Goal: Obtain resource: Obtain resource

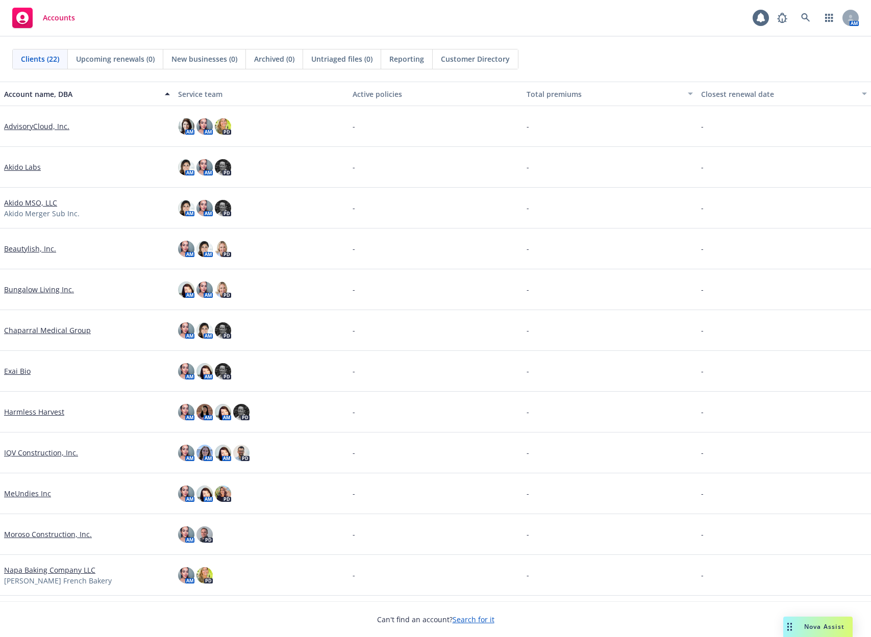
click at [806, 618] on div "Nova Assist" at bounding box center [817, 627] width 69 height 20
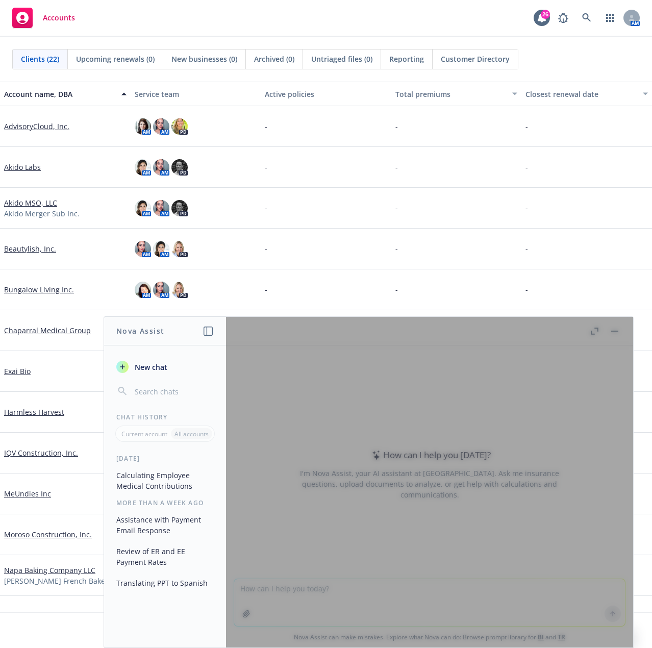
click at [338, 581] on div at bounding box center [429, 482] width 407 height 330
click at [297, 593] on div at bounding box center [429, 482] width 407 height 330
click at [140, 367] on span "New chat" at bounding box center [150, 367] width 35 height 11
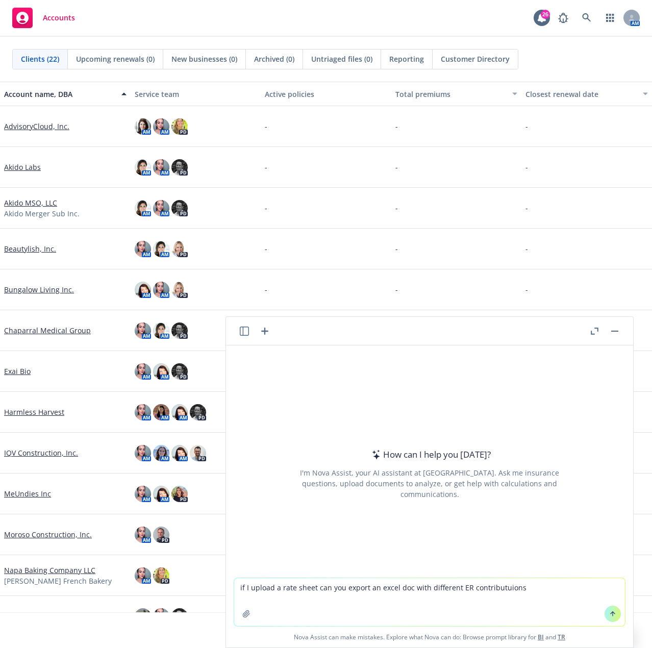
type textarea "if I upload a rate sheet can you export an excel doc with different ER contribu…"
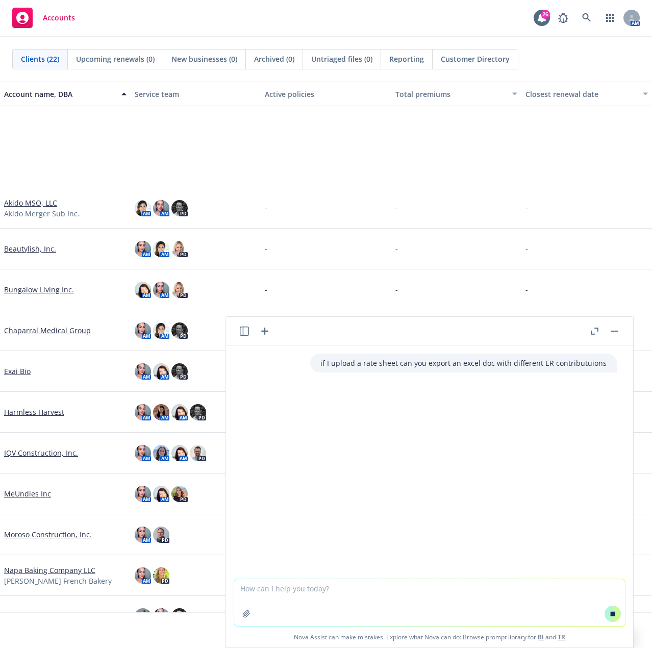
scroll to position [159, 0]
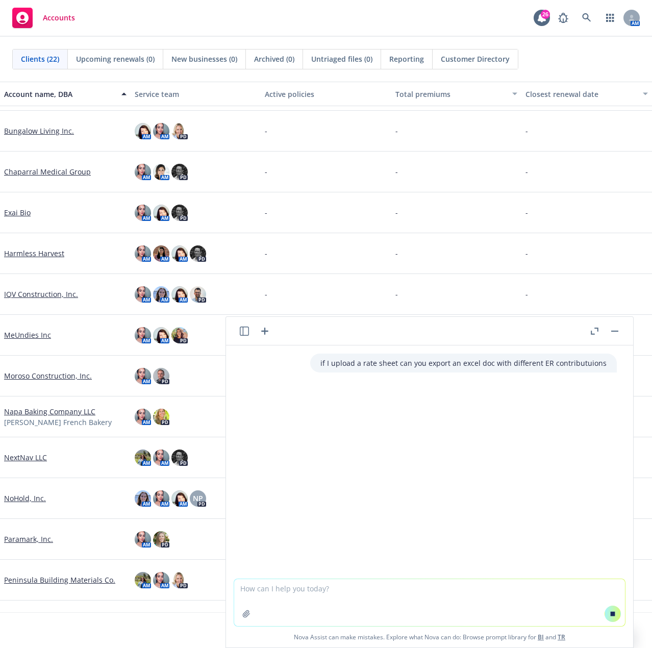
click at [288, 592] on textarea at bounding box center [429, 602] width 391 height 47
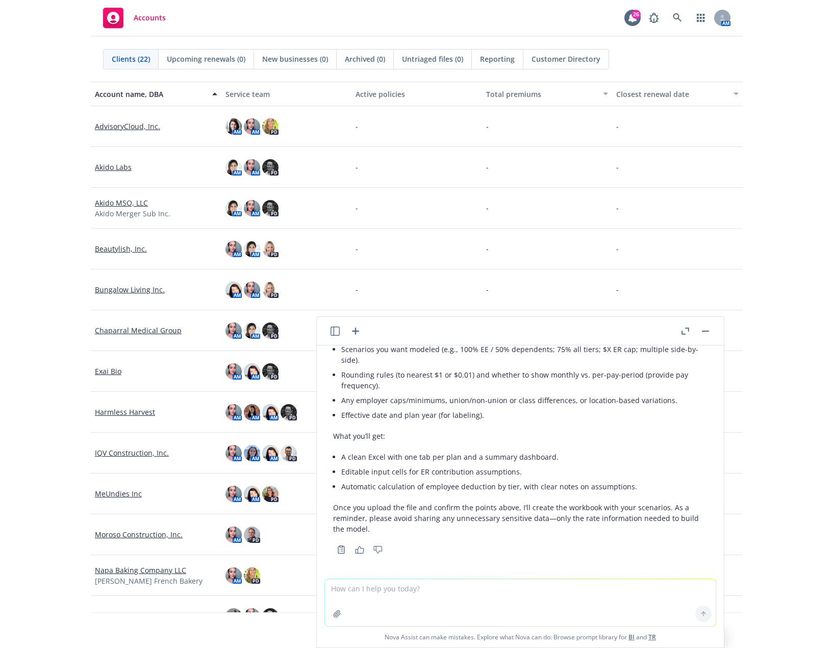
scroll to position [157, 0]
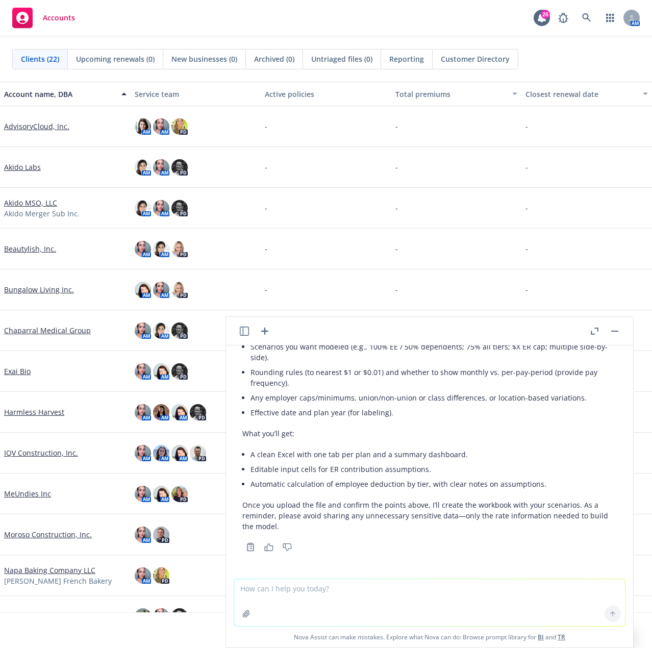
click at [243, 615] on icon "button" at bounding box center [246, 613] width 7 height 7
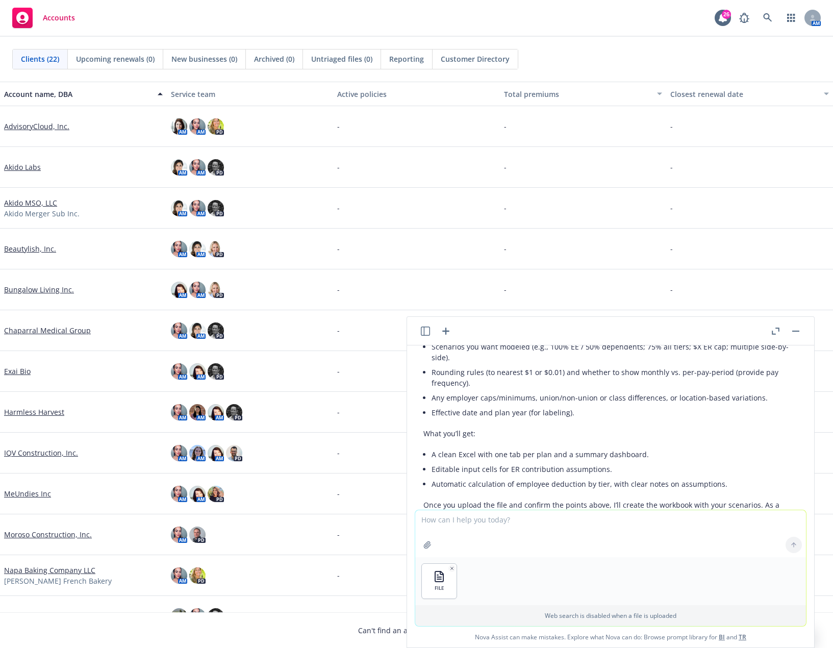
click at [468, 530] on textarea at bounding box center [610, 533] width 391 height 47
paste textarea "Here are their current contributions: Base plan: ER pays 90% for EE only and 30…"
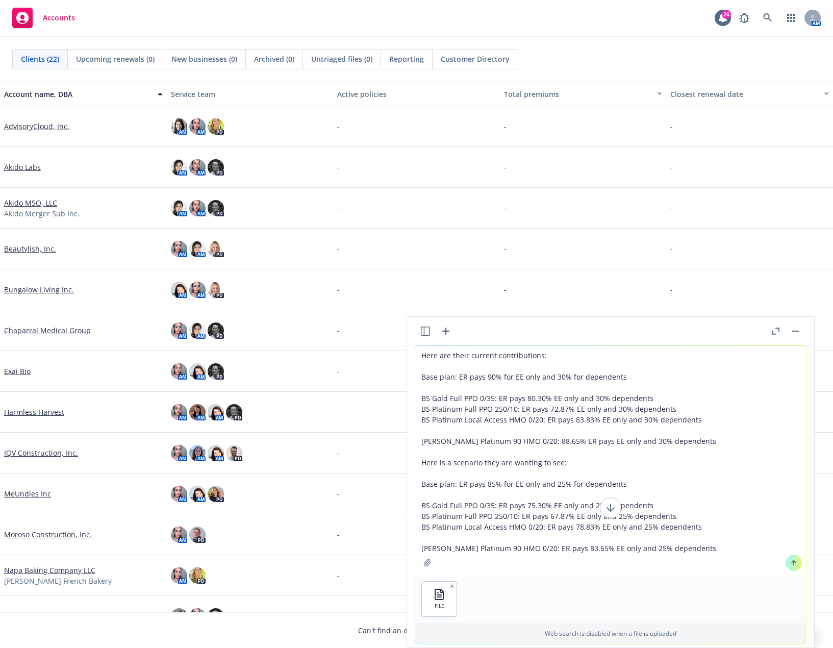
click at [556, 346] on textarea "Here are their current contributions: Base plan: ER pays 90% for EE only and 30…" at bounding box center [610, 460] width 391 height 229
paste textarea "Blue Shield Gold Local Access 500/35"
type textarea "Here are their current contributions with Blue Shield Gold Local Access 500/35 …"
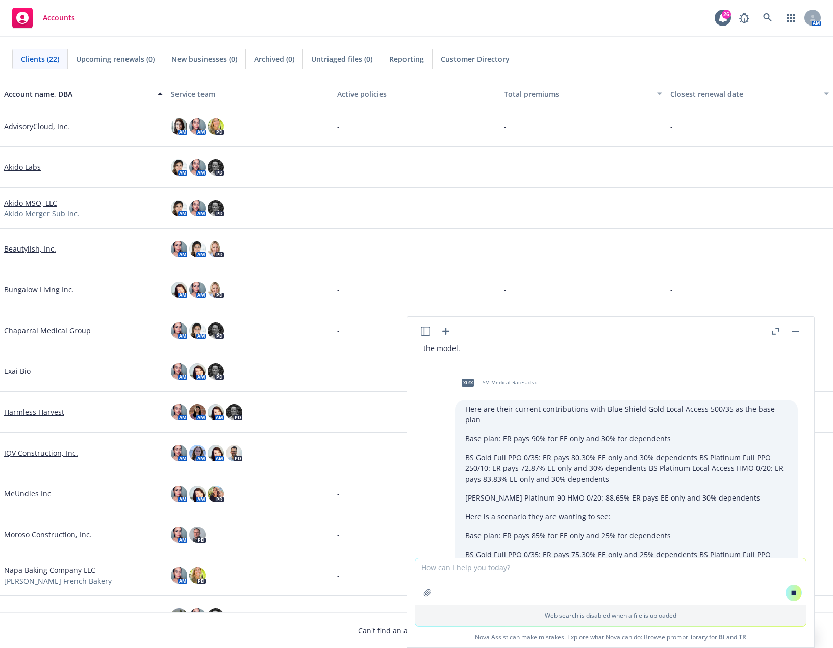
scroll to position [435, 0]
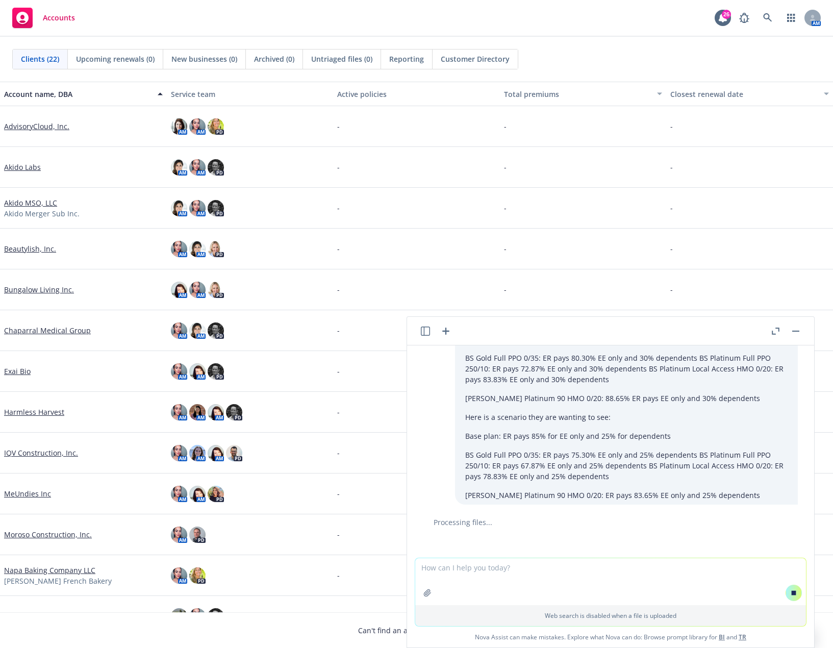
click at [488, 583] on textarea at bounding box center [610, 581] width 391 height 47
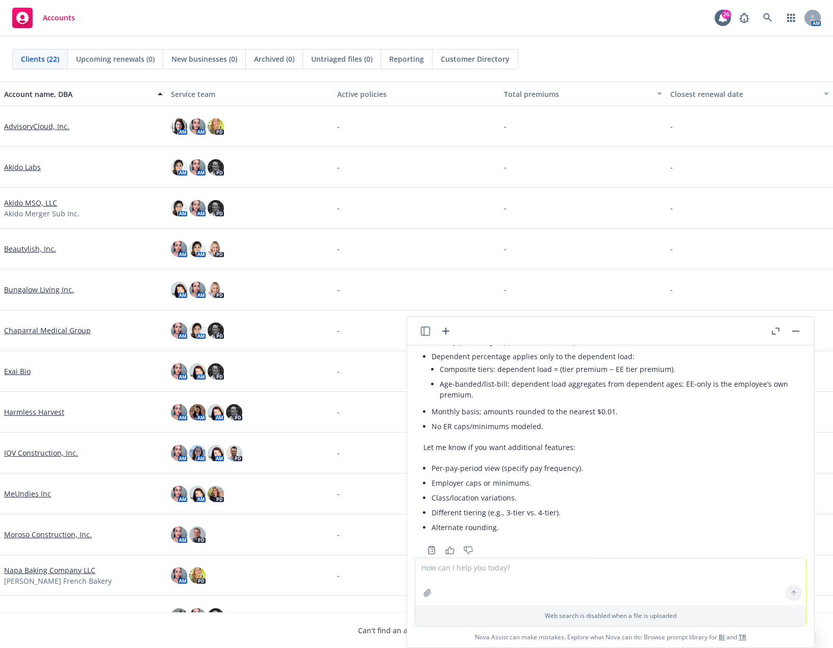
scroll to position [1113, 0]
click at [426, 329] on icon "button" at bounding box center [425, 330] width 9 height 9
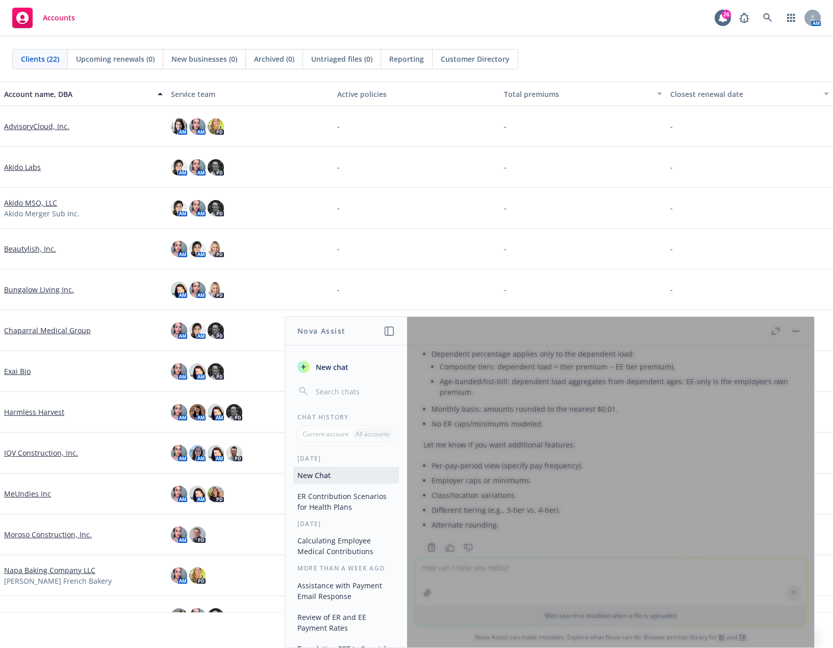
click at [479, 568] on div at bounding box center [610, 482] width 407 height 330
click at [508, 543] on div at bounding box center [610, 482] width 407 height 330
click at [391, 331] on icon "button" at bounding box center [389, 330] width 9 height 9
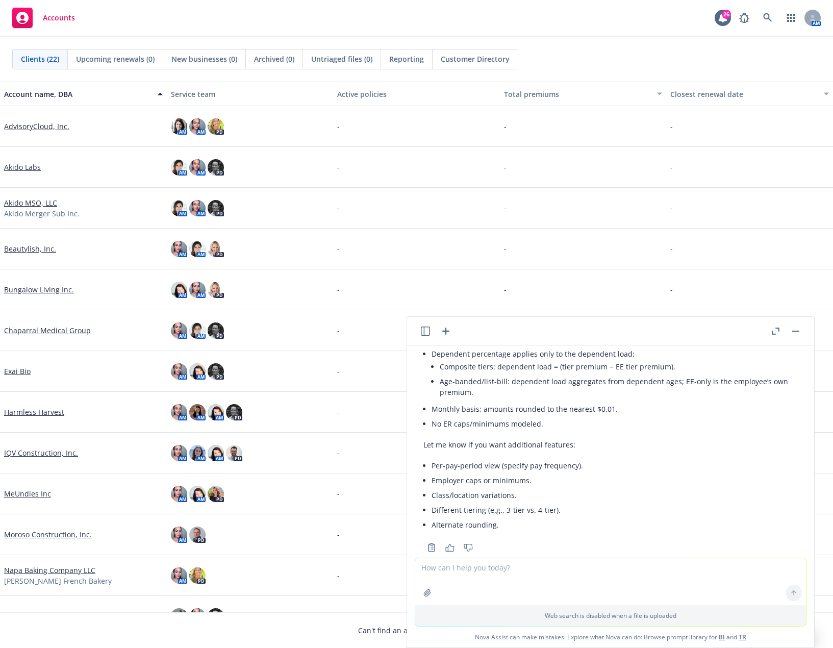
click at [489, 567] on textarea at bounding box center [610, 581] width 391 height 47
type textarea "where is the file"
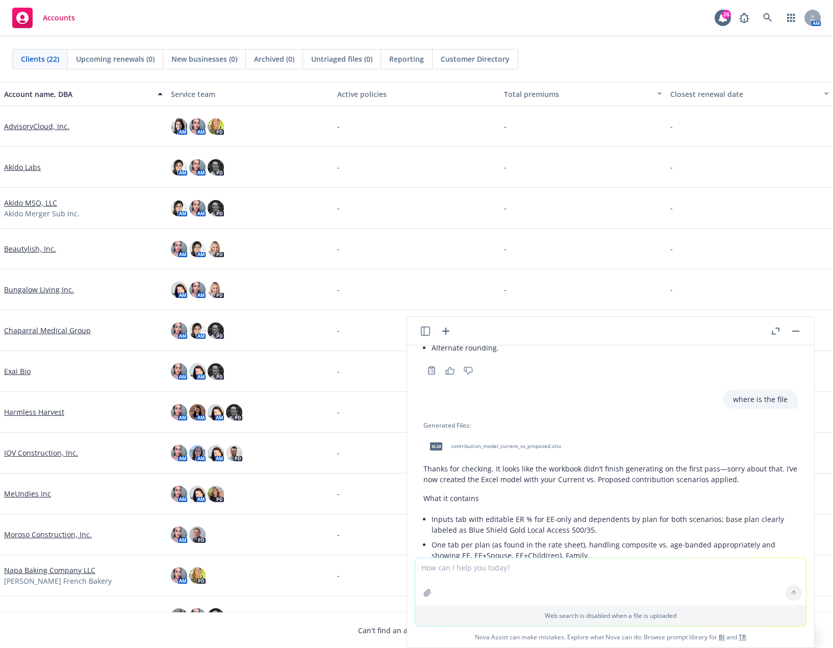
scroll to position [1288, 0]
click at [476, 444] on span "contribution_model_current_vs_proposed.xlsx" at bounding box center [506, 447] width 110 height 7
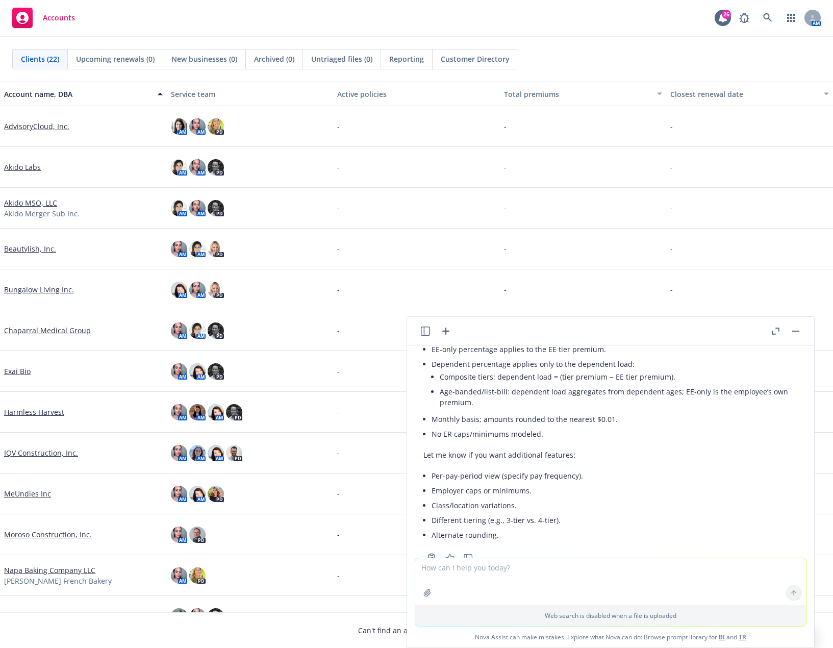
click at [514, 578] on textarea at bounding box center [610, 581] width 391 height 47
type textarea "I need all the age banded rates with the proposed %.. i dont see this on this e…"
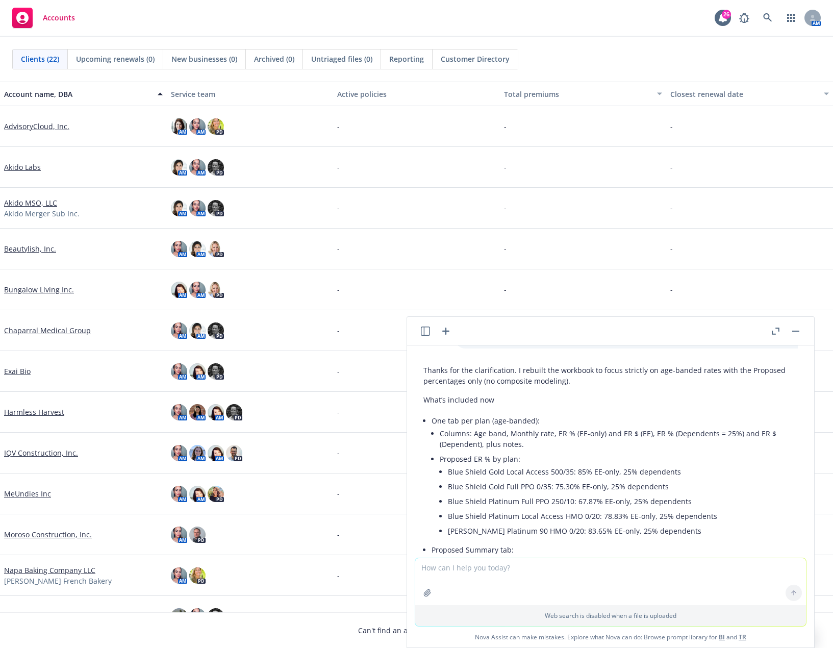
scroll to position [1901, 0]
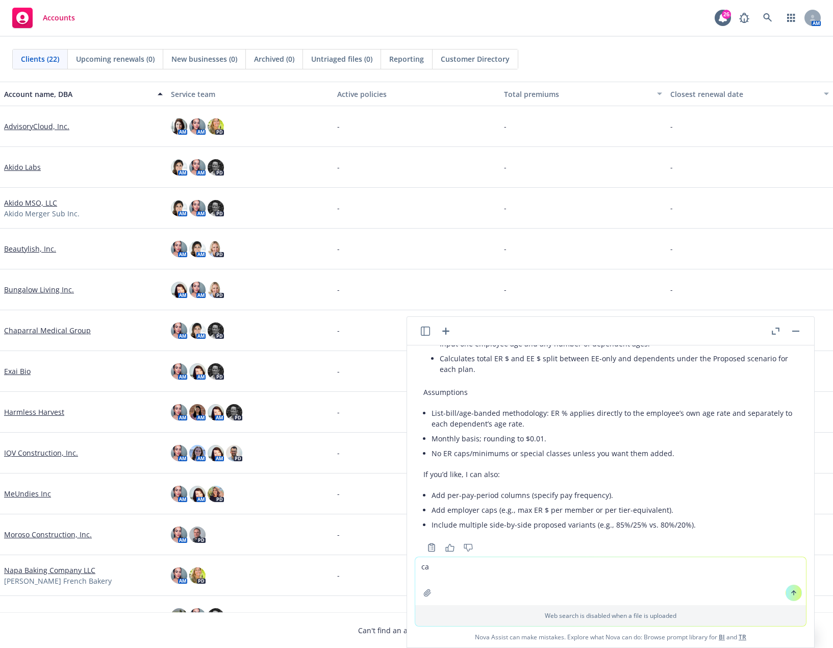
type textarea "c"
type textarea "can i have the excel doc please"
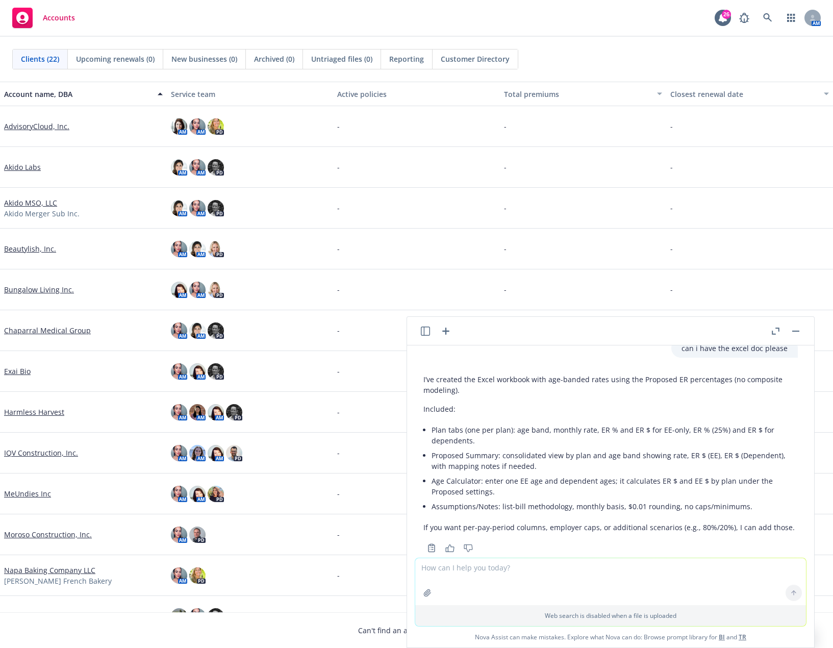
scroll to position [2130, 0]
click at [554, 573] on textarea at bounding box center [610, 581] width 391 height 47
type textarea "where is the doc?"
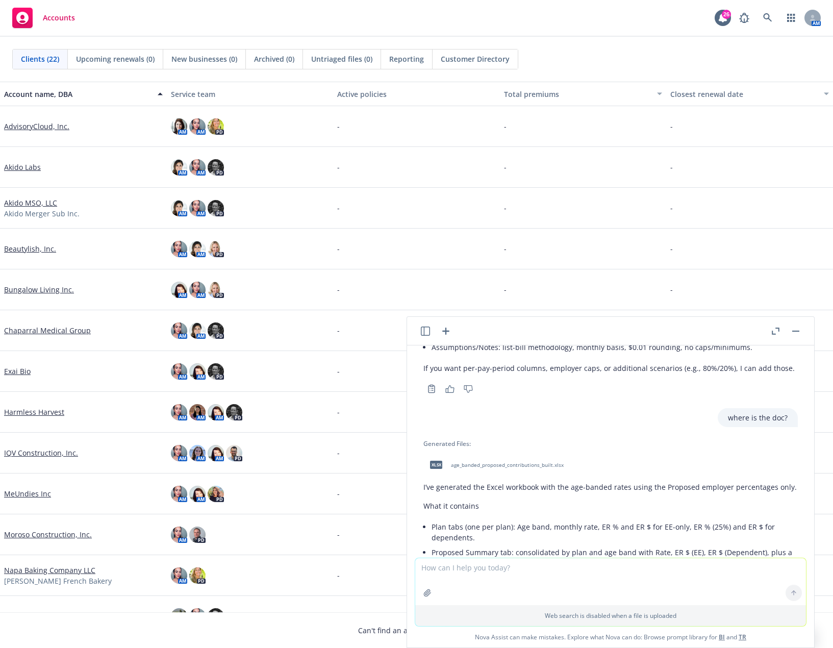
scroll to position [2283, 0]
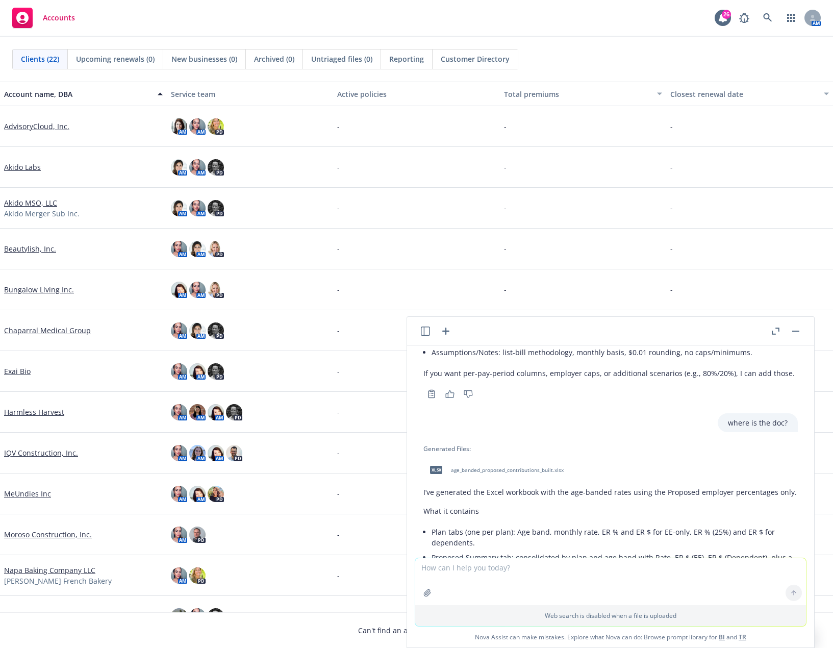
click at [519, 467] on span "age_banded_proposed_contributions_built.xlsx" at bounding box center [507, 470] width 113 height 7
click at [484, 573] on textarea at bounding box center [610, 581] width 391 height 47
type textarea "can you do that with this rate sheet?"
click at [424, 592] on icon "button" at bounding box center [427, 593] width 8 height 8
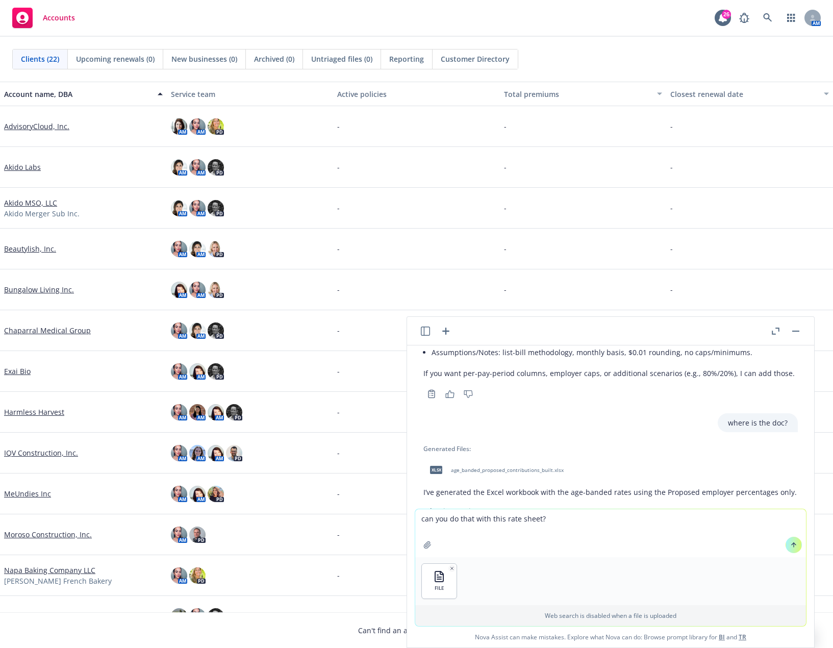
click at [419, 537] on button "button" at bounding box center [427, 545] width 16 height 16
click at [647, 520] on textarea "can you do that with this rate sheet?" at bounding box center [610, 533] width 391 height 48
click at [794, 543] on icon at bounding box center [794, 545] width 0 height 4
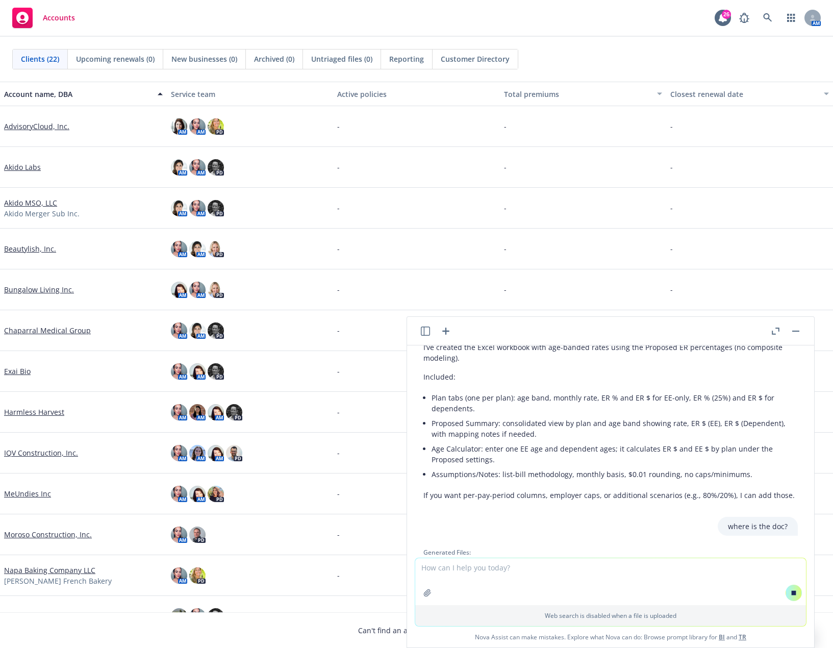
scroll to position [2087, 0]
click at [482, 567] on textarea at bounding box center [610, 581] width 391 height 47
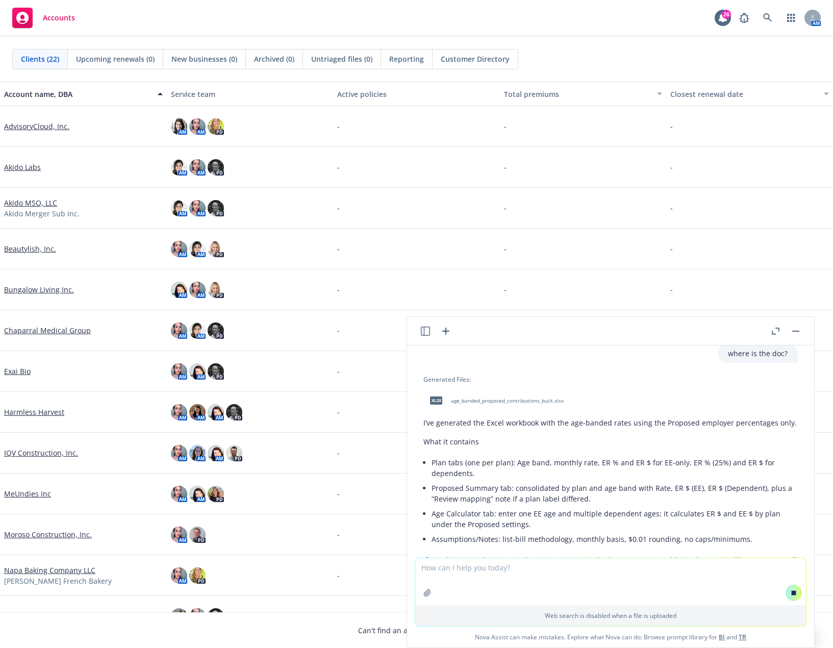
scroll to position [2397, 0]
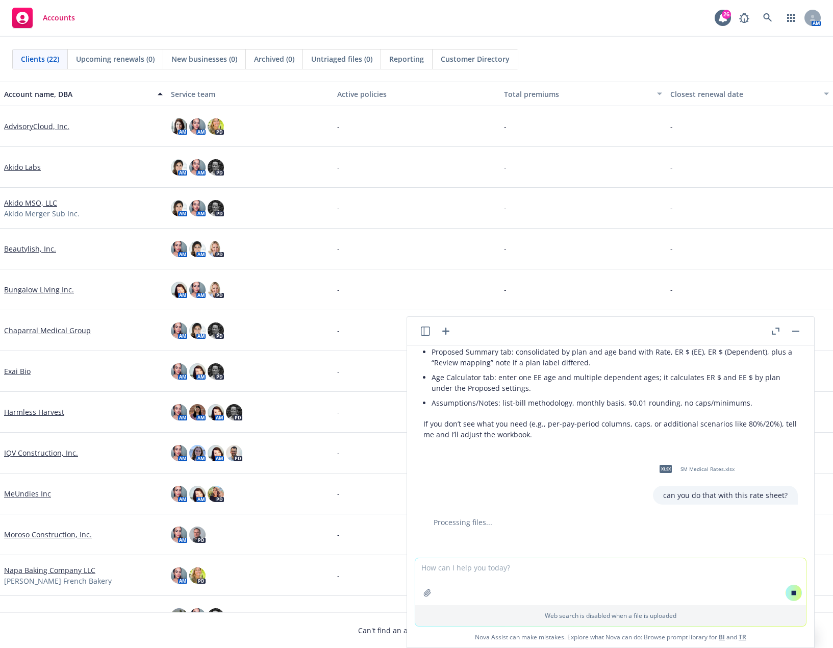
click at [496, 565] on textarea at bounding box center [610, 581] width 391 height 47
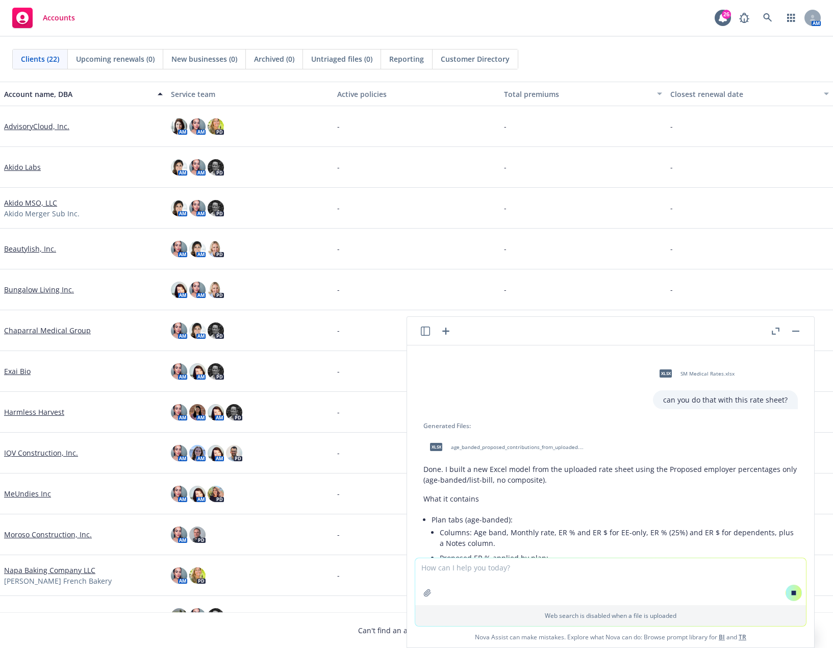
scroll to position [2493, 0]
click at [527, 443] on span "age_banded_proposed_contributions_from_uploaded.xlsx" at bounding box center [518, 446] width 134 height 7
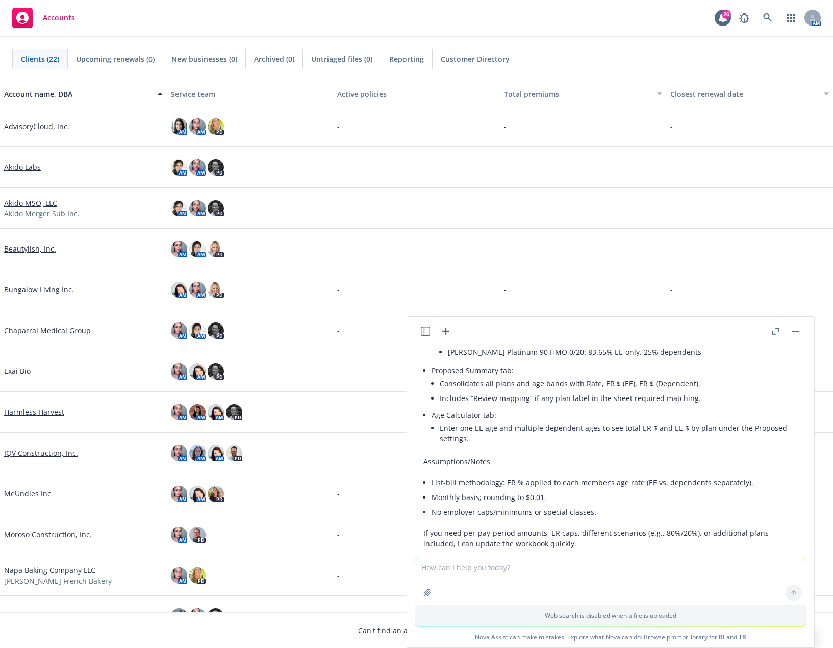
scroll to position [2908, 0]
